Goal: Task Accomplishment & Management: Use online tool/utility

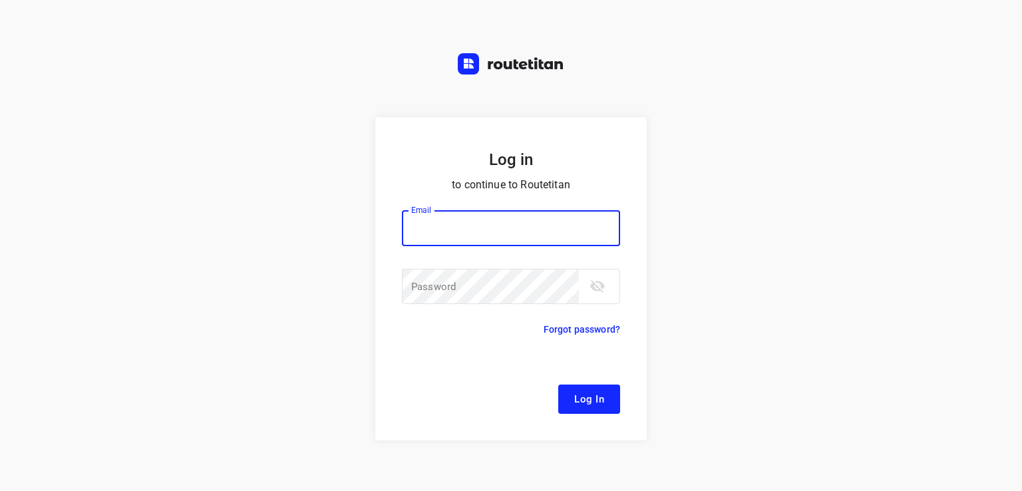
click at [511, 227] on input "email" at bounding box center [511, 228] width 218 height 36
type input "[EMAIL_ADDRESS][DOMAIN_NAME]"
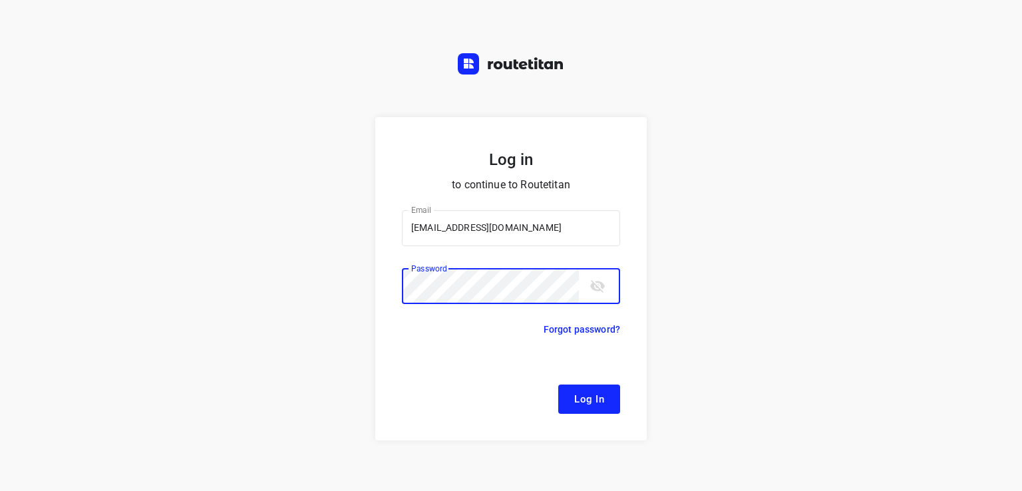
click at [591, 287] on icon "toggle password visibility" at bounding box center [597, 286] width 15 height 13
click at [558, 385] on button "Log In" at bounding box center [589, 399] width 62 height 29
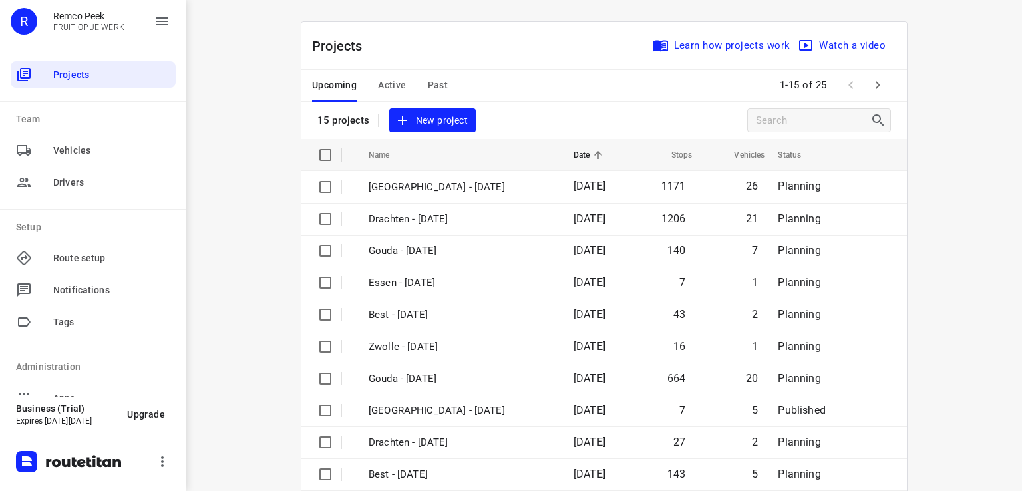
click at [399, 100] on button "Active" at bounding box center [392, 86] width 28 height 32
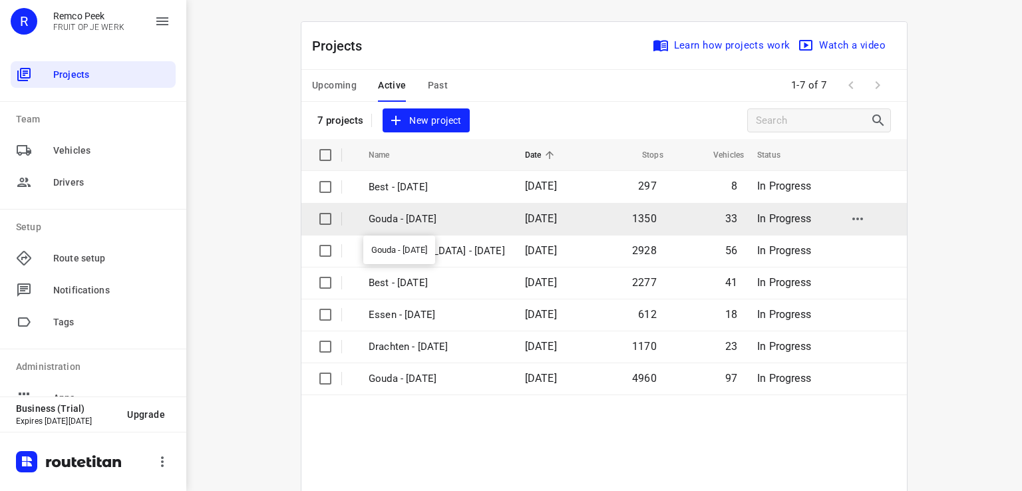
click at [414, 219] on p "Gouda - [DATE]" at bounding box center [437, 219] width 136 height 15
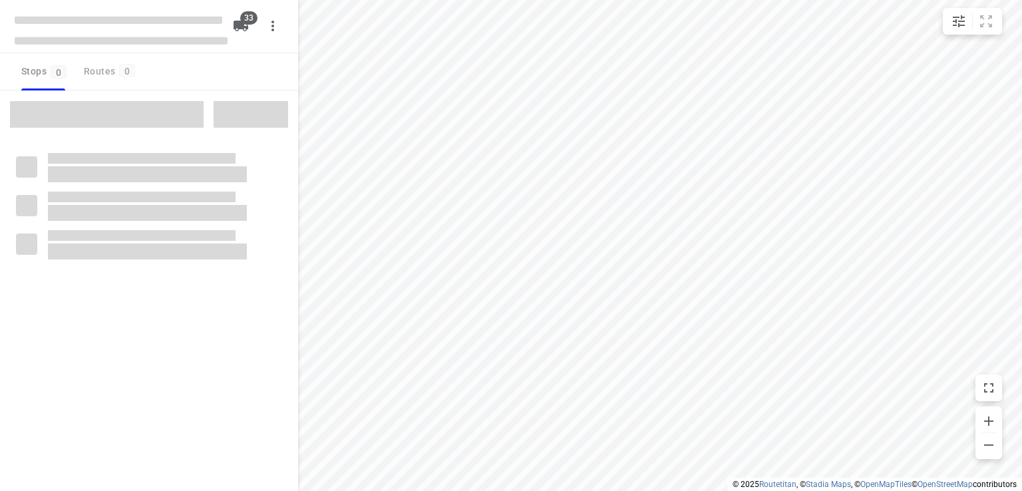
checkbox input "true"
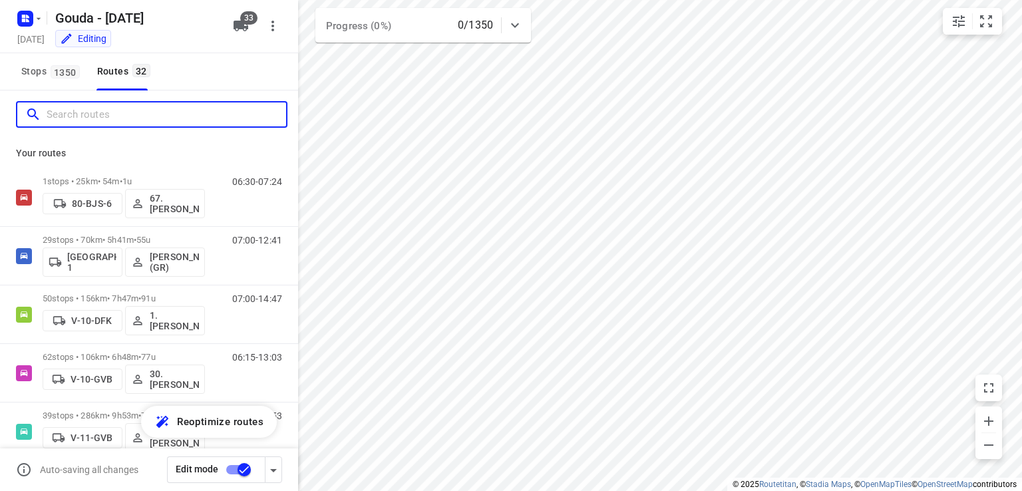
click at [213, 115] on input "Search routes" at bounding box center [167, 114] width 240 height 21
click at [130, 112] on input "Search routes" at bounding box center [167, 114] width 240 height 21
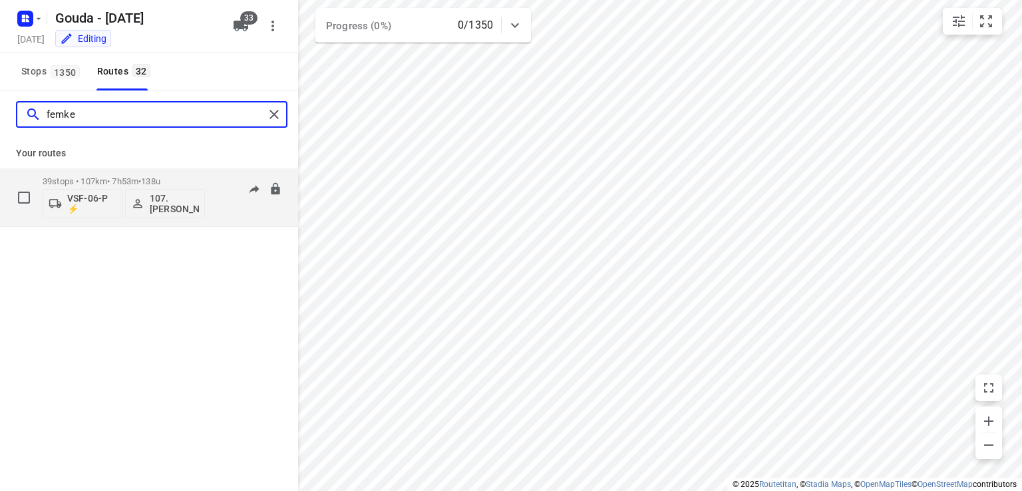
type input "femke"
click at [193, 171] on div "39 stops • 107km • 7h53m • 138u VSF-06-P ⚡ 107.[PERSON_NAME]" at bounding box center [124, 197] width 162 height 55
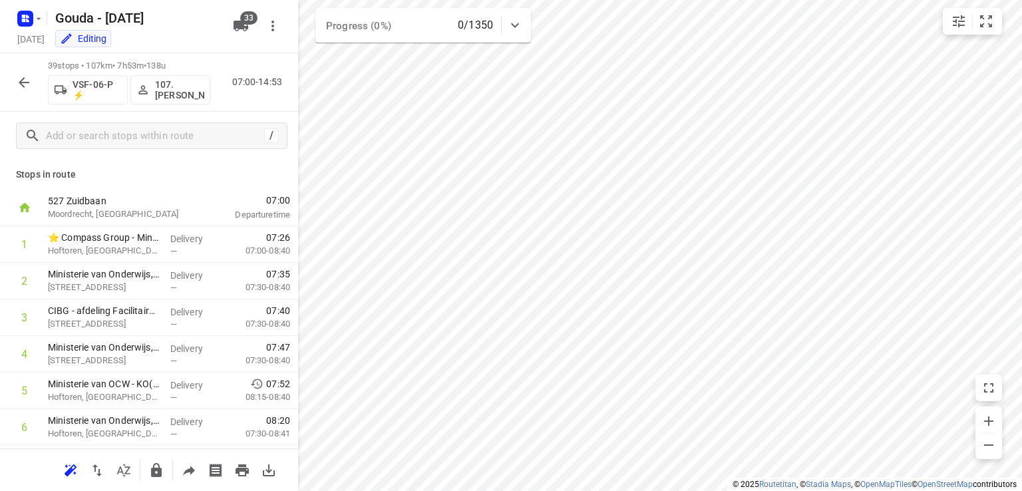
click at [31, 86] on icon "button" at bounding box center [24, 83] width 16 height 16
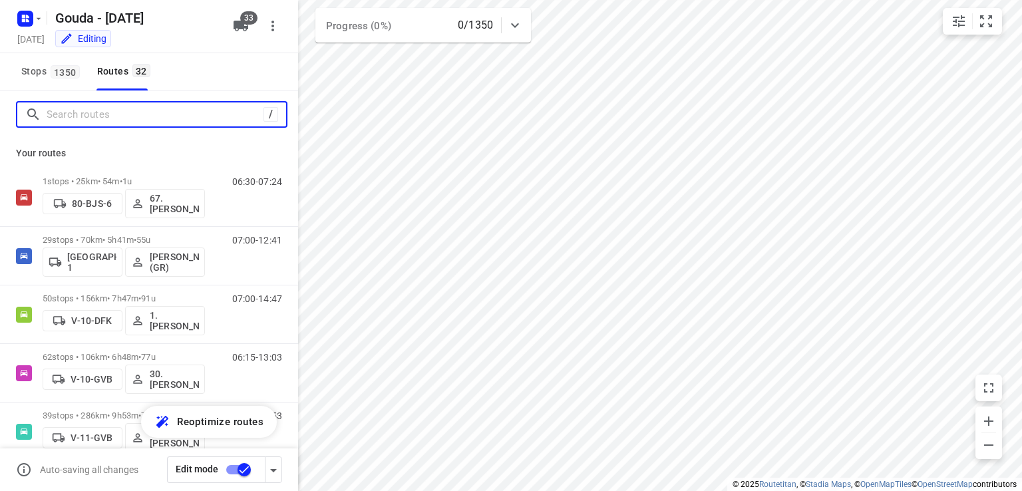
click at [112, 122] on input "Search routes" at bounding box center [155, 114] width 217 height 21
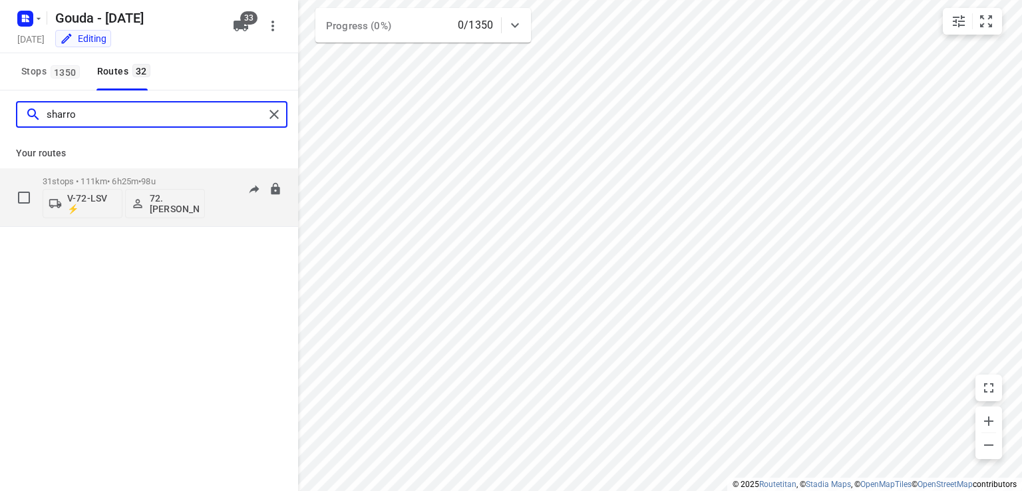
type input "sharro"
click at [185, 168] on div "31 stops • 111km • 6h25m • 98u V-72-LSV ⚡ 72.[PERSON_NAME] 07:00-13:25" at bounding box center [149, 197] width 298 height 59
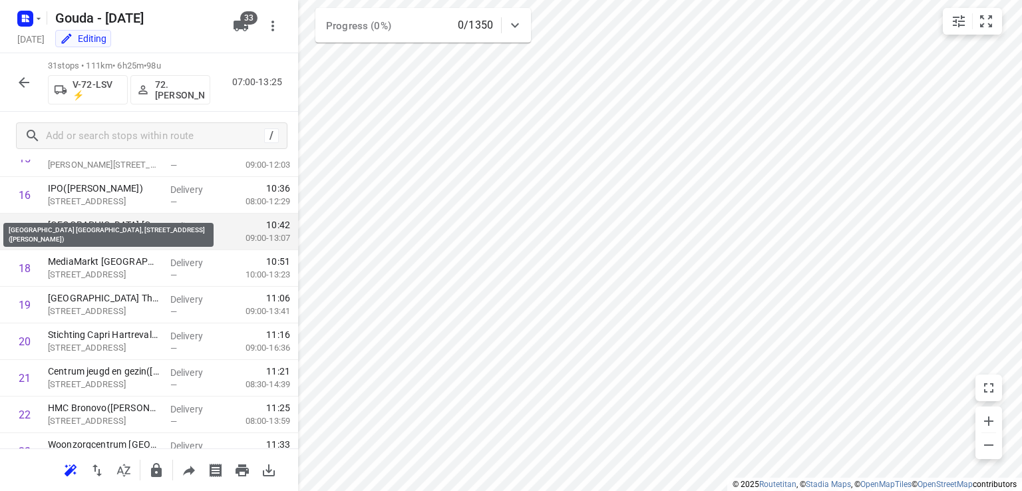
scroll to position [616, 0]
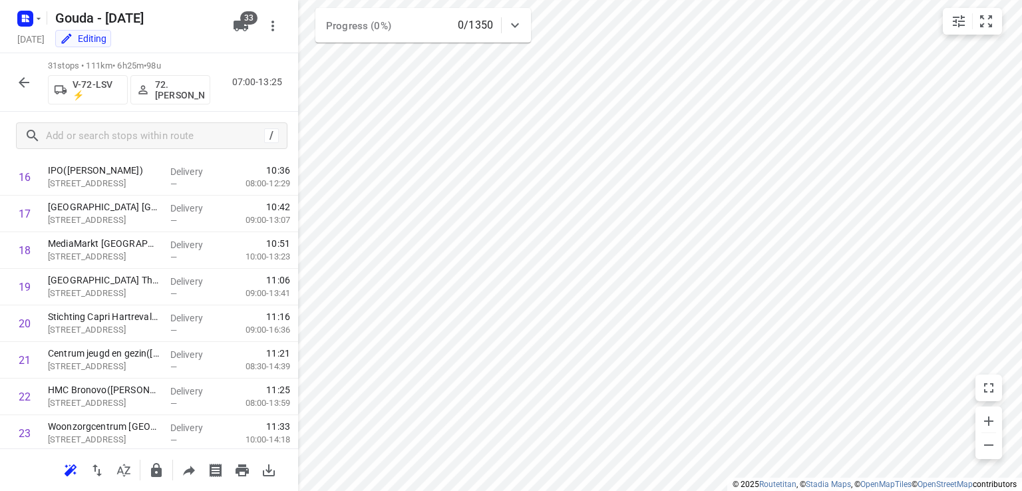
click at [21, 85] on icon "button" at bounding box center [24, 82] width 11 height 11
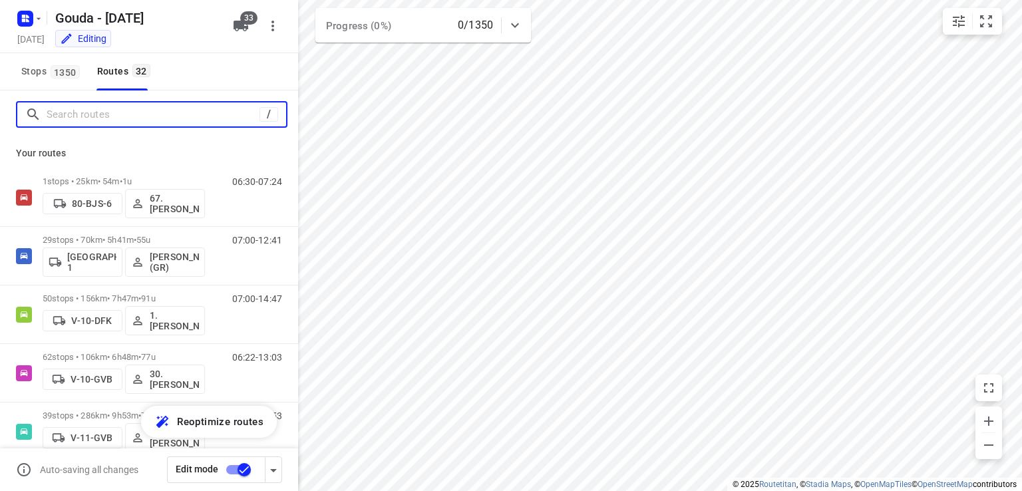
click at [85, 116] on input "Search routes" at bounding box center [153, 114] width 213 height 21
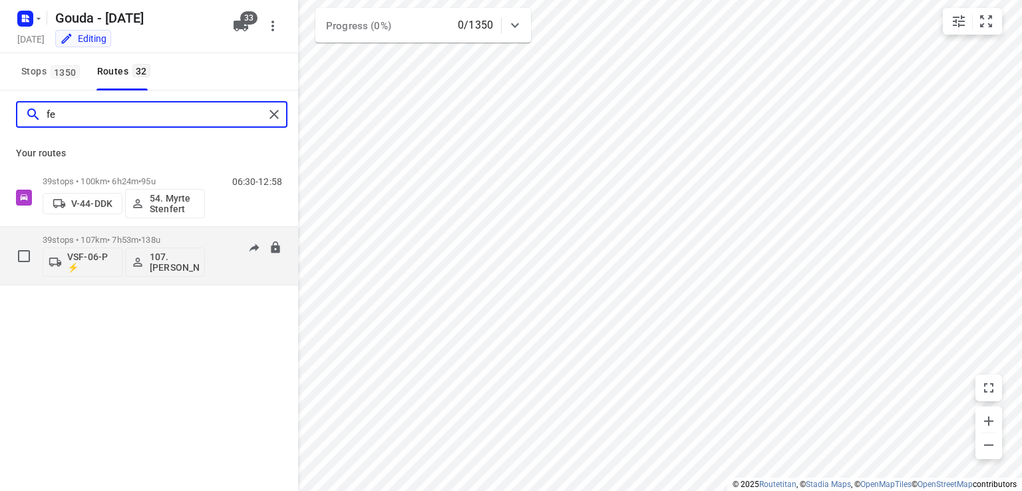
type input "fe"
click at [185, 238] on p "39 stops • 107km • 7h53m • 138u" at bounding box center [124, 240] width 162 height 10
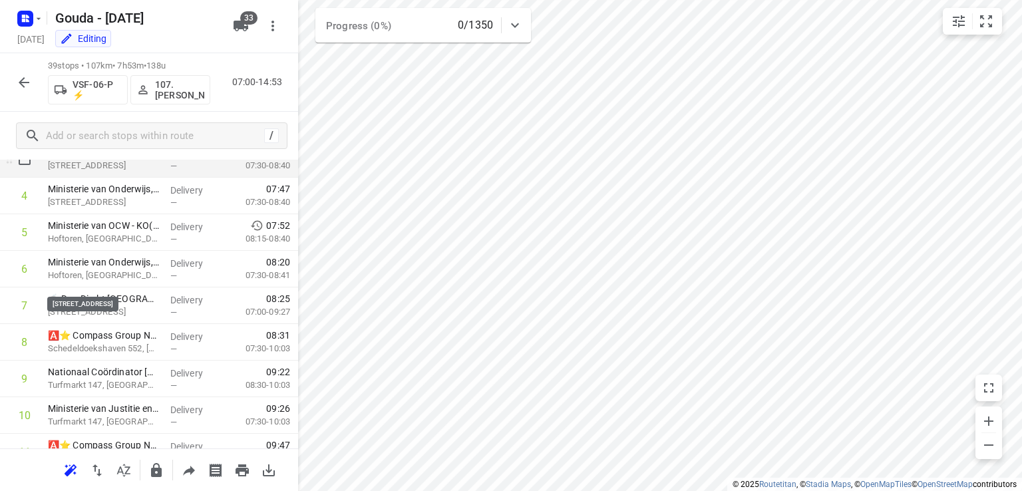
scroll to position [0, 0]
